Goal: Check status: Check status

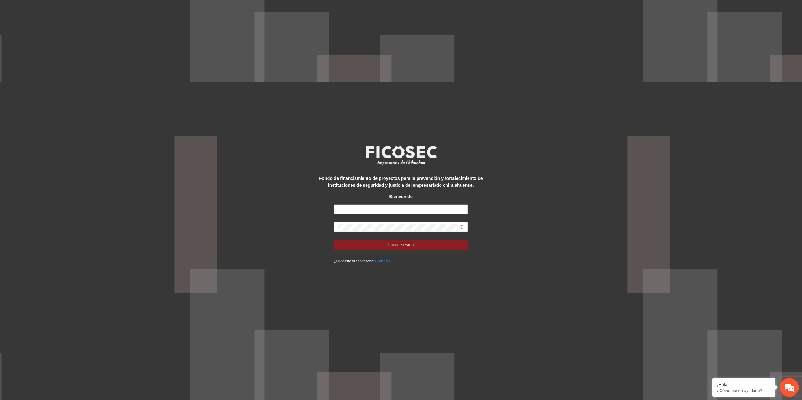
type input "**********"
click at [251, 230] on div "**********" at bounding box center [401, 200] width 802 height 400
click at [334, 240] on button "Iniciar sesión" at bounding box center [401, 245] width 134 height 10
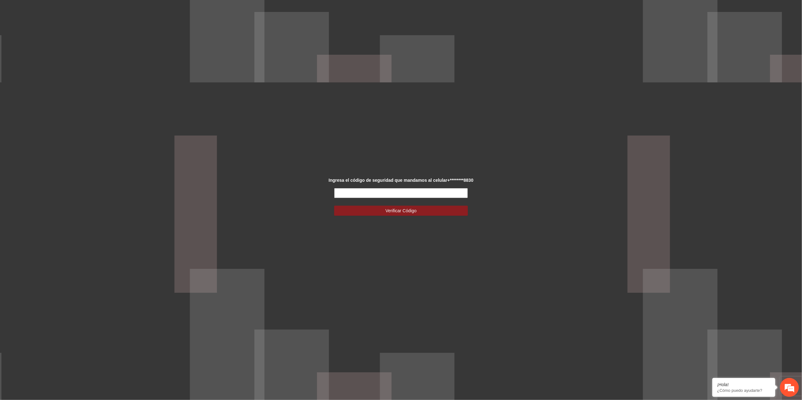
click at [453, 192] on input "text" at bounding box center [401, 193] width 134 height 10
type input "******"
click at [334, 206] on button "Verificar Código" at bounding box center [401, 211] width 134 height 10
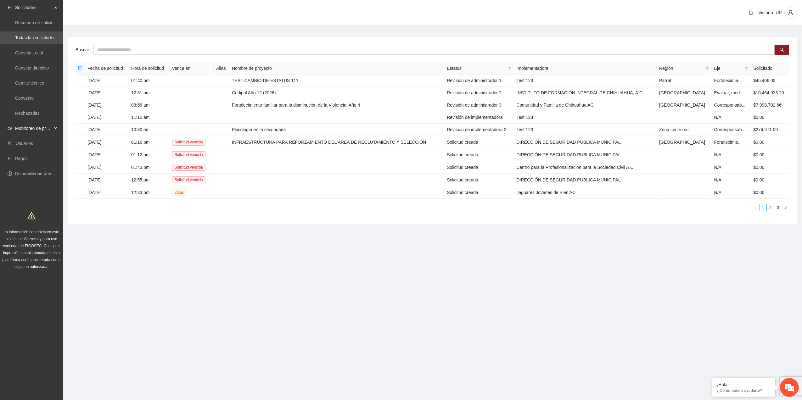
click at [25, 124] on span "Monitoreo de proyectos" at bounding box center [33, 128] width 37 height 13
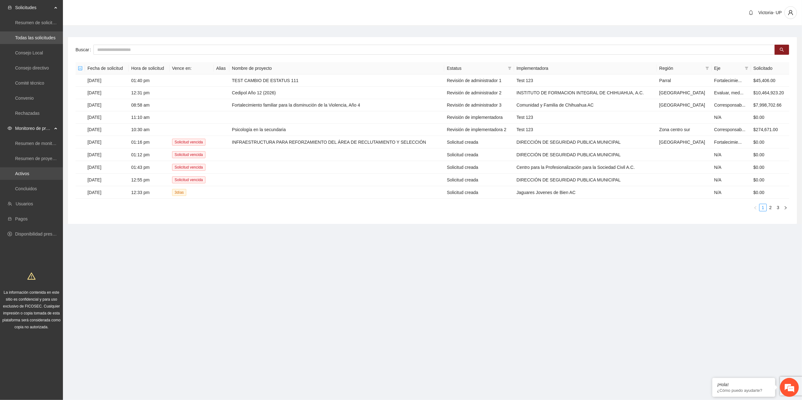
click at [27, 171] on link "Activos" at bounding box center [22, 173] width 14 height 5
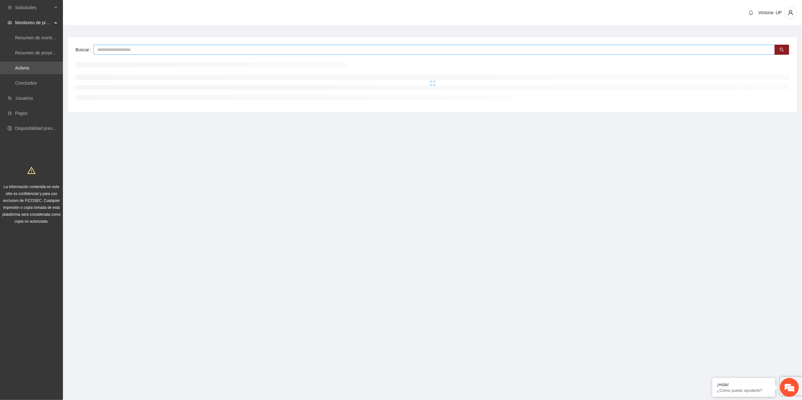
click at [130, 49] on input "text" at bounding box center [433, 50] width 681 height 10
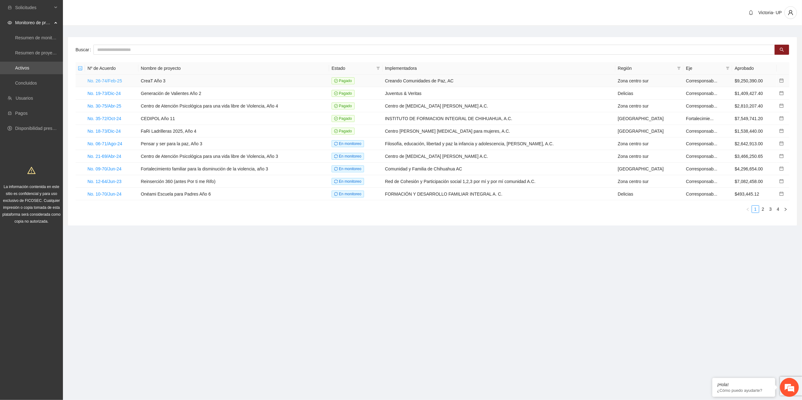
click at [113, 82] on link "No. 26-74/Feb-25" at bounding box center [104, 80] width 35 height 5
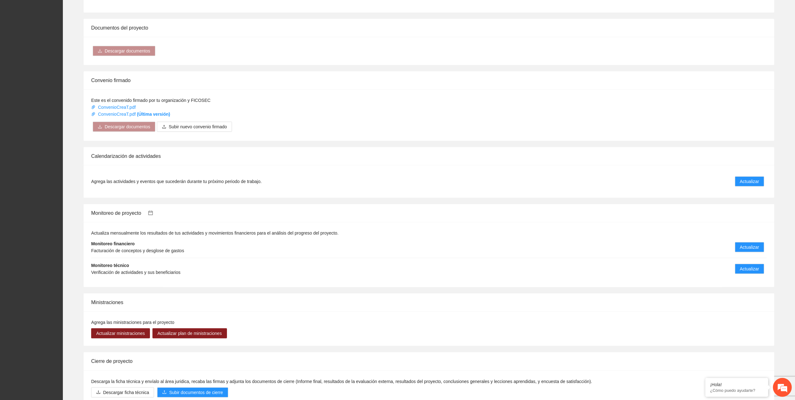
scroll to position [408, 0]
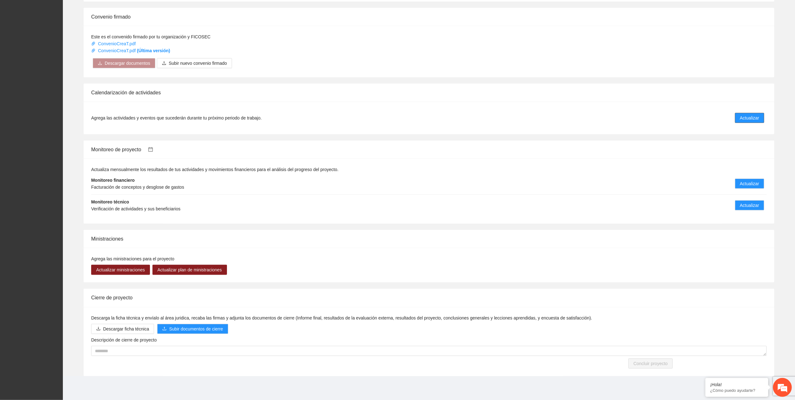
click at [755, 118] on span "Actualizar" at bounding box center [749, 117] width 19 height 7
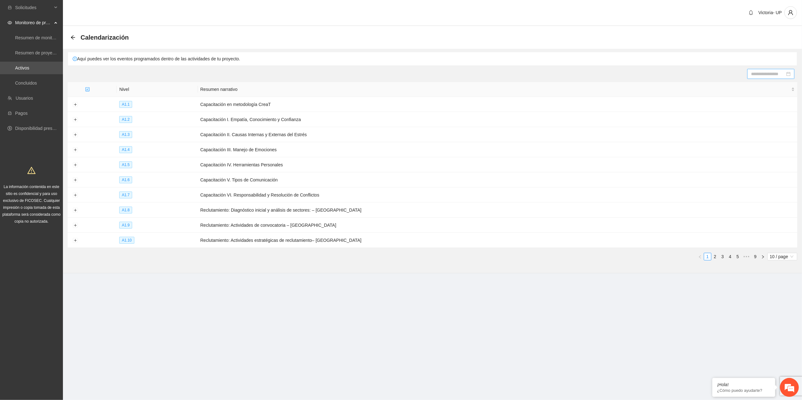
drag, startPoint x: 767, startPoint y: 66, endPoint x: 767, endPoint y: 71, distance: 5.1
click at [767, 68] on section "Calendarización Aquí puedes ver los eventos programados dentro de las actividad…" at bounding box center [432, 149] width 739 height 247
click at [767, 72] on input at bounding box center [768, 73] width 34 height 7
type input "**********"
click at [752, 136] on div "24" at bounding box center [750, 139] width 8 height 8
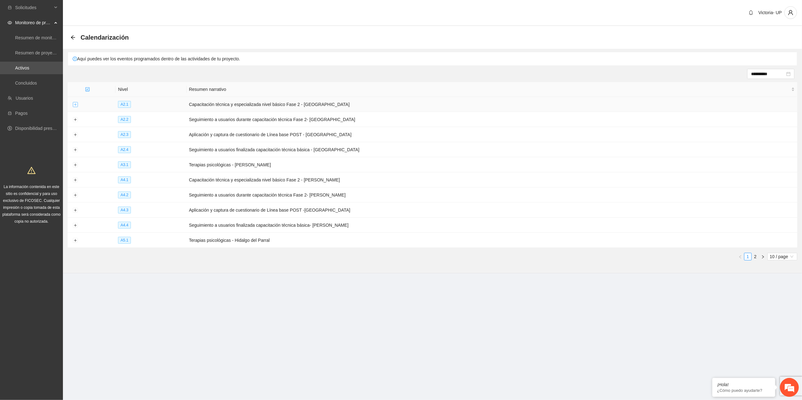
click at [77, 103] on button "Expand row" at bounding box center [75, 104] width 5 height 5
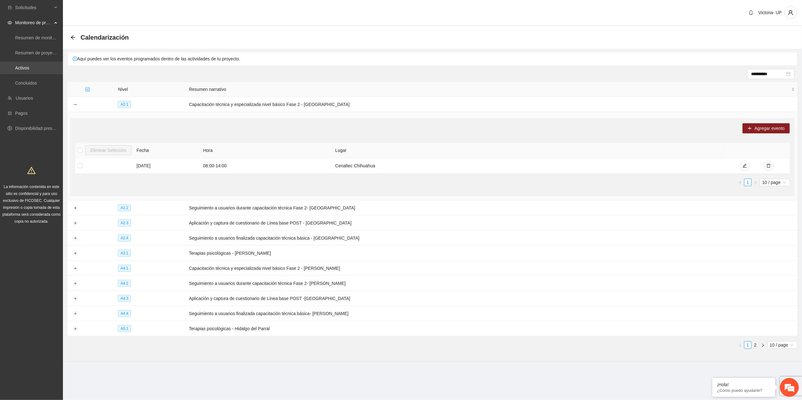
click at [29, 69] on link "Activos" at bounding box center [22, 67] width 14 height 5
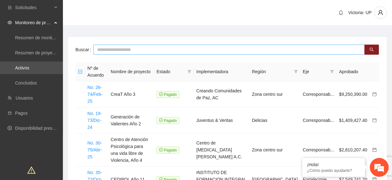
drag, startPoint x: 131, startPoint y: 48, endPoint x: 125, endPoint y: 51, distance: 7.5
click at [131, 48] on input "text" at bounding box center [228, 50] width 271 height 10
type input "*******"
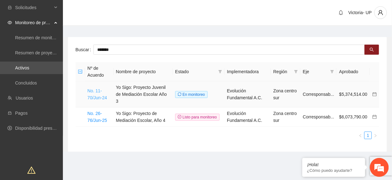
click at [100, 92] on link "No. 11-70/Jun-24" at bounding box center [96, 94] width 19 height 12
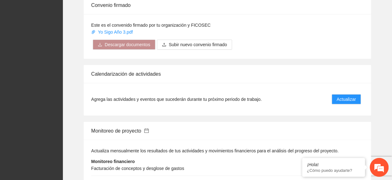
scroll to position [671, 0]
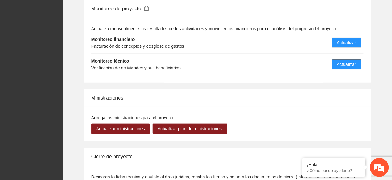
click at [341, 63] on span "Actualizar" at bounding box center [346, 64] width 19 height 7
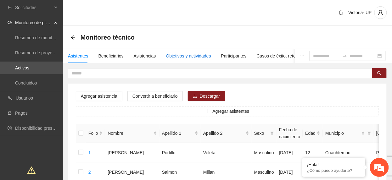
click at [188, 55] on div "Objetivos y actividades" at bounding box center [188, 56] width 45 height 7
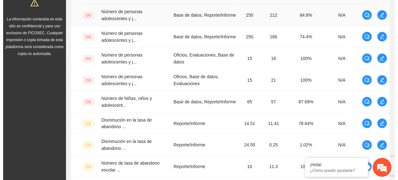
scroll to position [126, 0]
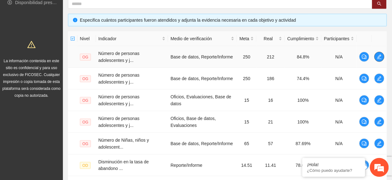
click at [375, 60] on button "button" at bounding box center [379, 57] width 10 height 10
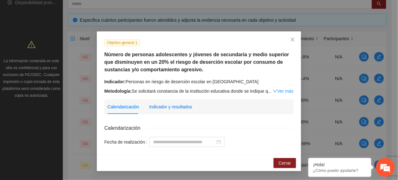
click at [170, 110] on div "Indicador y resultados" at bounding box center [170, 106] width 43 height 7
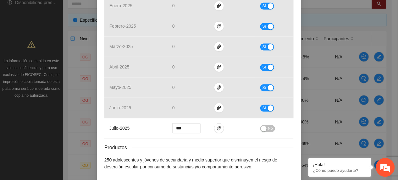
scroll to position [293, 0]
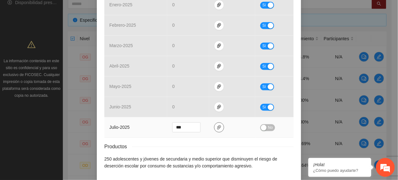
click at [217, 128] on icon "paper-clip" at bounding box center [219, 127] width 5 height 5
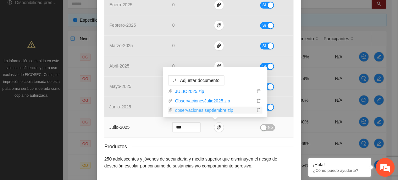
click at [222, 110] on link "observaciones septiembre.zip" at bounding box center [214, 110] width 82 height 7
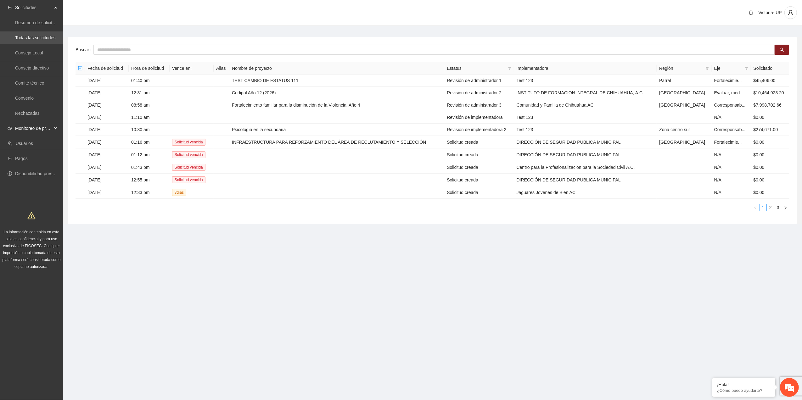
drag, startPoint x: 47, startPoint y: 129, endPoint x: 46, endPoint y: 135, distance: 5.7
click at [47, 130] on span "Monitoreo de proyectos" at bounding box center [33, 128] width 37 height 13
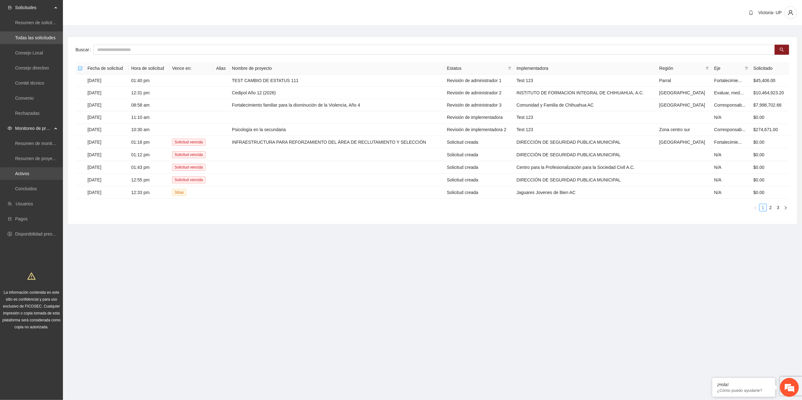
click at [29, 176] on link "Activos" at bounding box center [22, 173] width 14 height 5
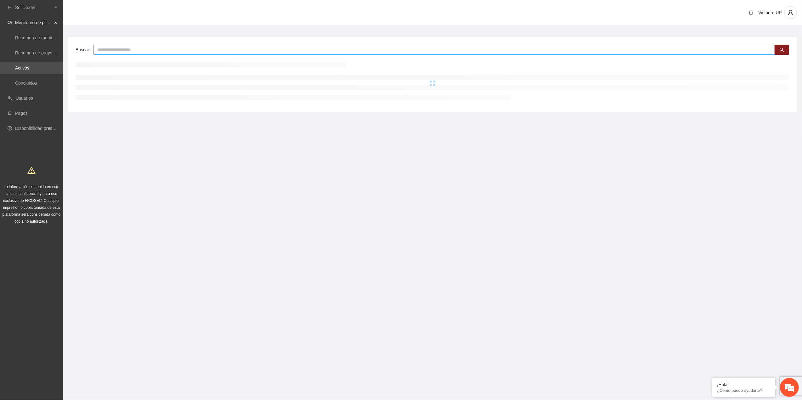
click at [167, 52] on input "text" at bounding box center [433, 50] width 681 height 10
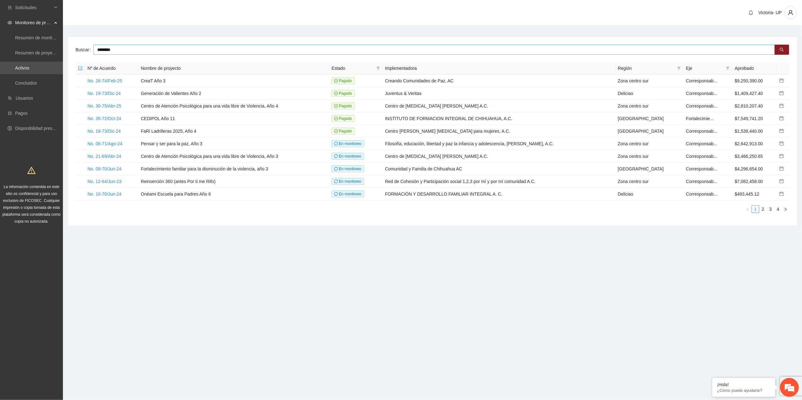
type input "********"
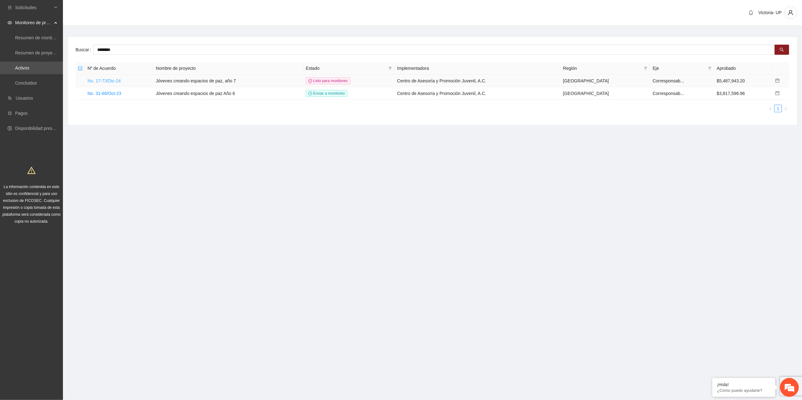
click at [117, 79] on link "No. 17-73/Dic-24" at bounding box center [103, 80] width 33 height 5
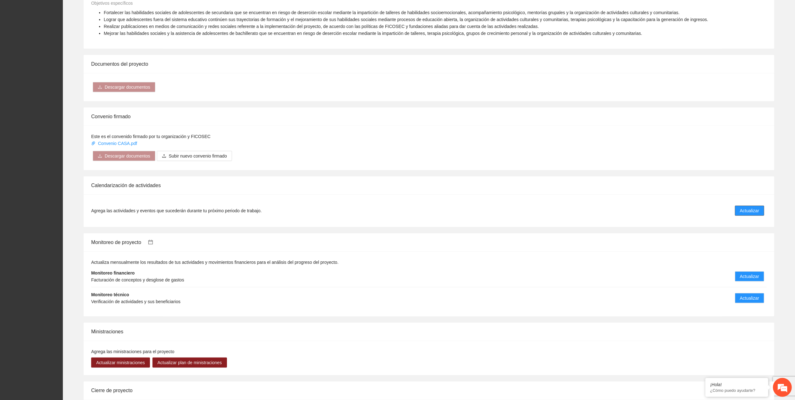
click at [745, 213] on span "Actualizar" at bounding box center [749, 210] width 19 height 7
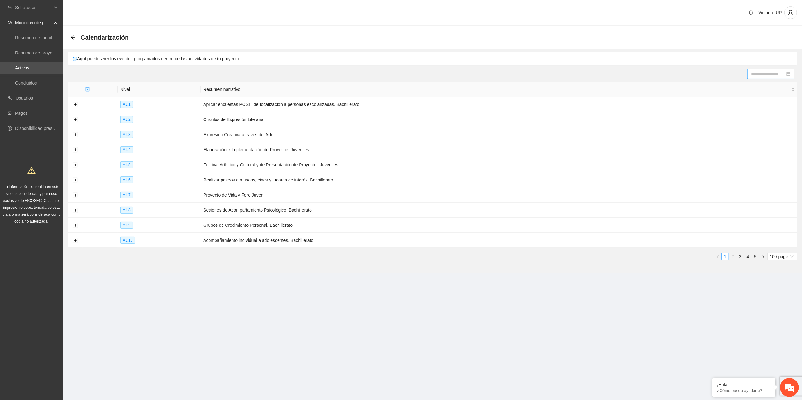
click at [758, 74] on input at bounding box center [768, 73] width 34 height 7
type input "**********"
click at [750, 141] on div "24" at bounding box center [750, 139] width 8 height 8
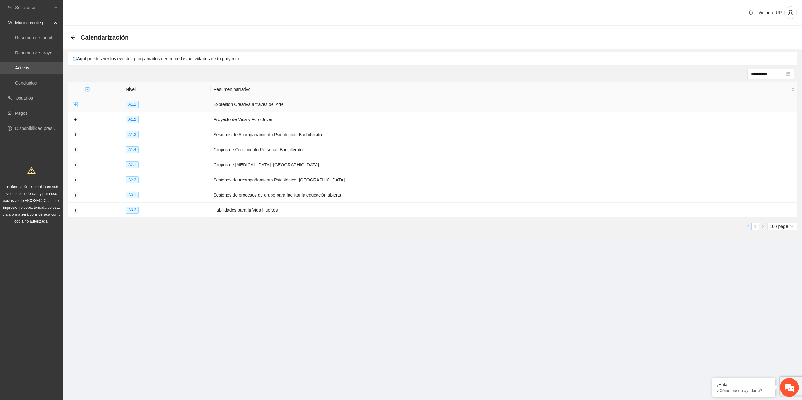
click at [74, 103] on td at bounding box center [75, 104] width 15 height 15
click at [74, 105] on button "Expand row" at bounding box center [75, 104] width 5 height 5
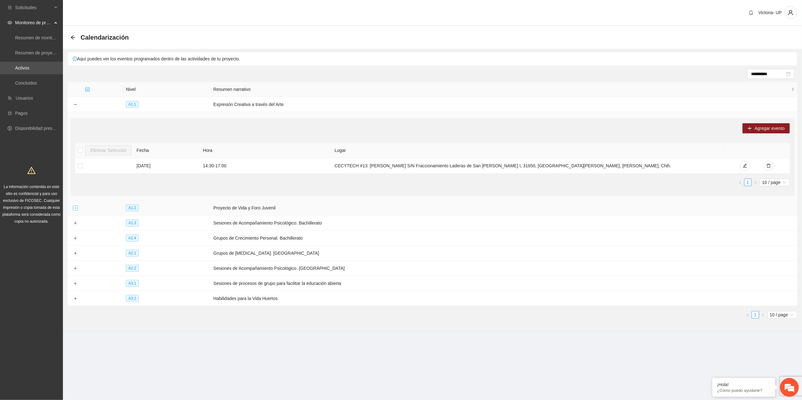
click at [77, 209] on button "Expand row" at bounding box center [75, 208] width 5 height 5
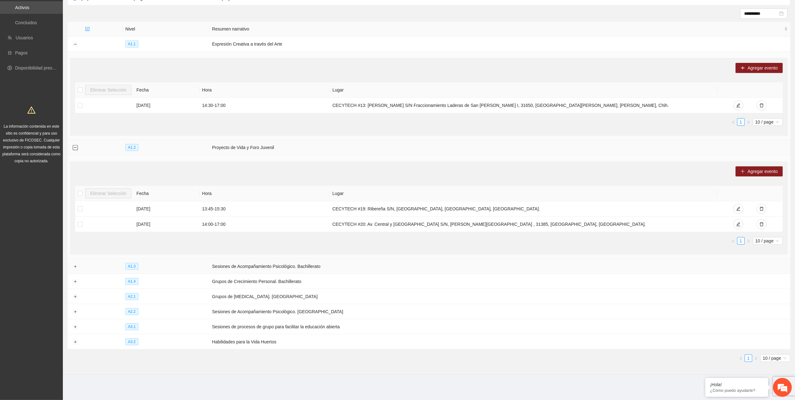
scroll to position [62, 0]
click at [76, 269] on button "Expand row" at bounding box center [75, 266] width 5 height 5
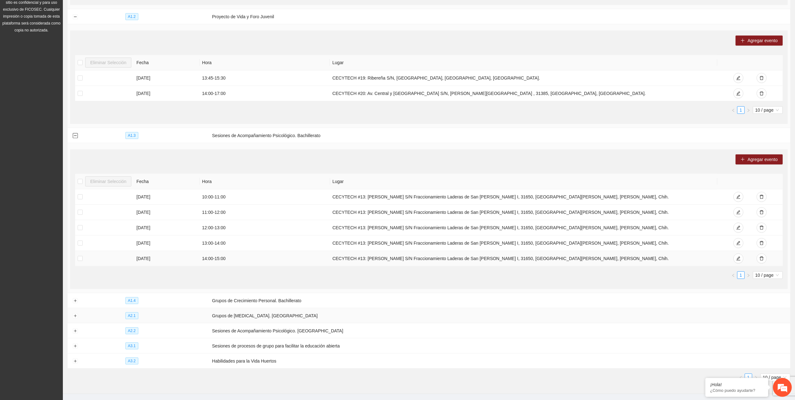
scroll to position [213, 0]
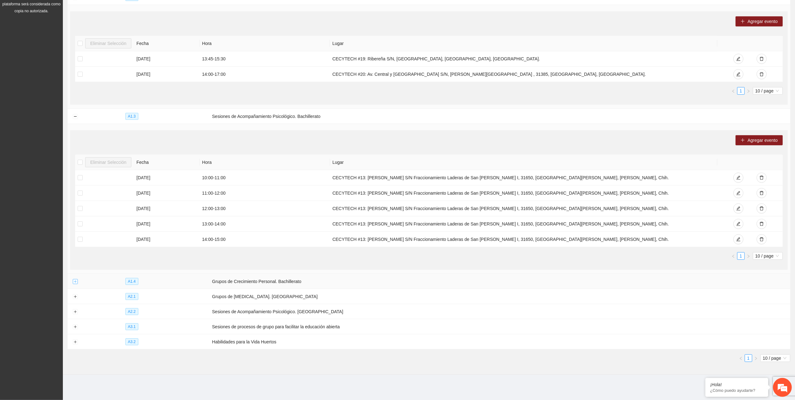
click at [76, 283] on button "Expand row" at bounding box center [75, 281] width 5 height 5
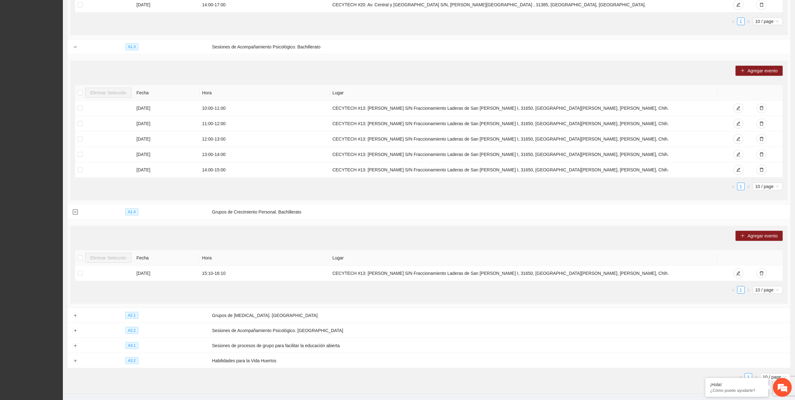
scroll to position [296, 0]
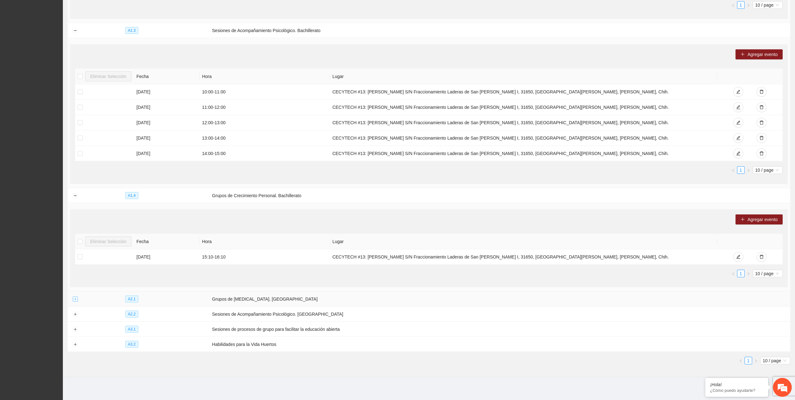
click at [77, 300] on button "Expand row" at bounding box center [75, 299] width 5 height 5
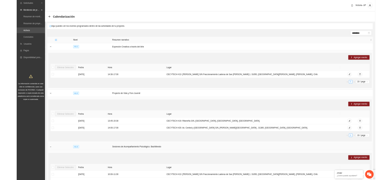
scroll to position [0, 0]
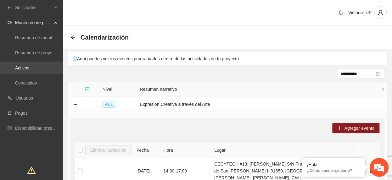
click at [29, 69] on link "Activos" at bounding box center [22, 67] width 14 height 5
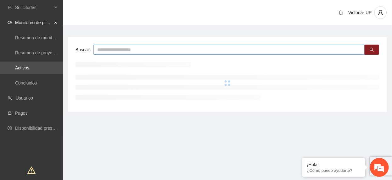
click at [141, 48] on input "text" at bounding box center [228, 50] width 271 height 10
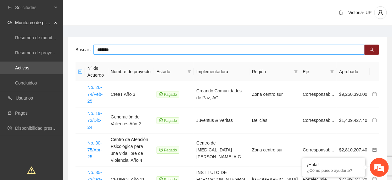
type input "*******"
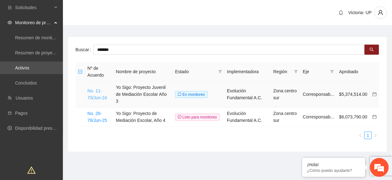
click at [105, 92] on link "No. 11-70/Jun-24" at bounding box center [96, 94] width 19 height 12
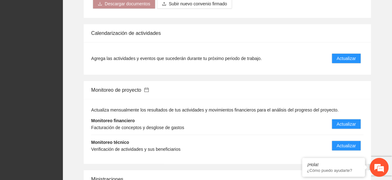
scroll to position [713, 0]
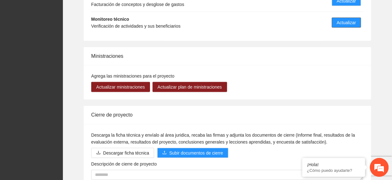
click at [359, 21] on button "Actualizar" at bounding box center [346, 23] width 29 height 10
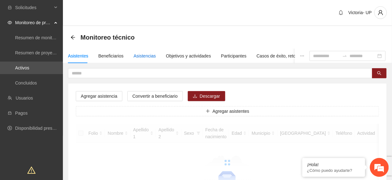
click at [143, 58] on div "Asistencias" at bounding box center [145, 56] width 22 height 7
